Goal: Find specific page/section

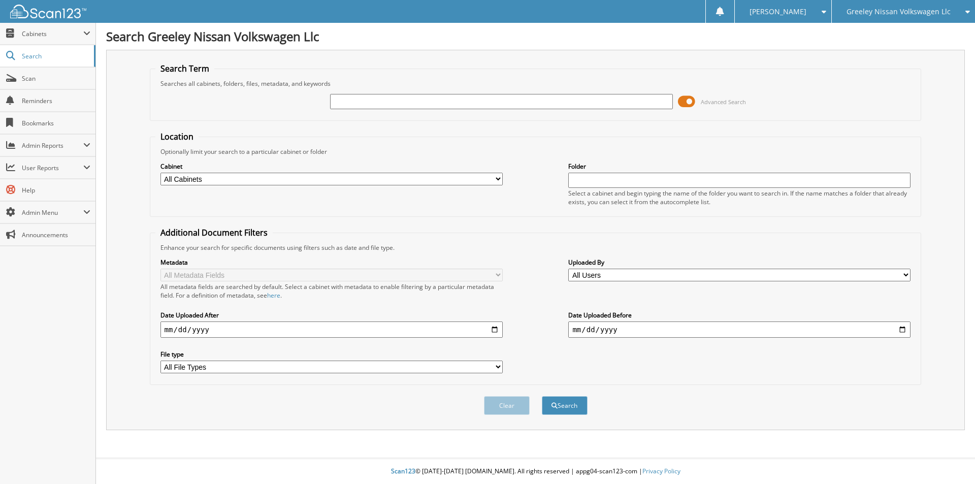
click at [523, 104] on input "text" at bounding box center [501, 101] width 342 height 15
type input "P9693323U"
click at [542, 396] on button "Search" at bounding box center [565, 405] width 46 height 19
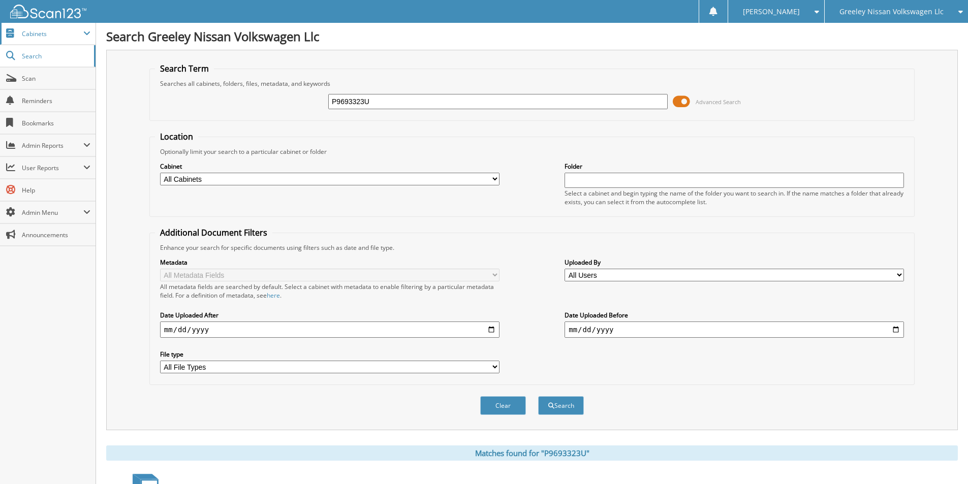
click at [48, 41] on span "Cabinets" at bounding box center [47, 34] width 95 height 22
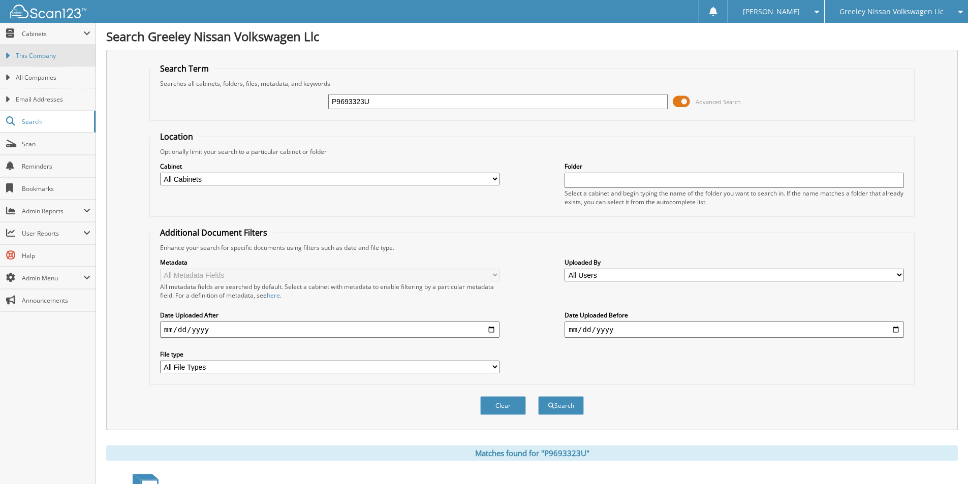
click at [54, 57] on span "This Company" at bounding box center [53, 55] width 75 height 9
